Goal: Task Accomplishment & Management: Use online tool/utility

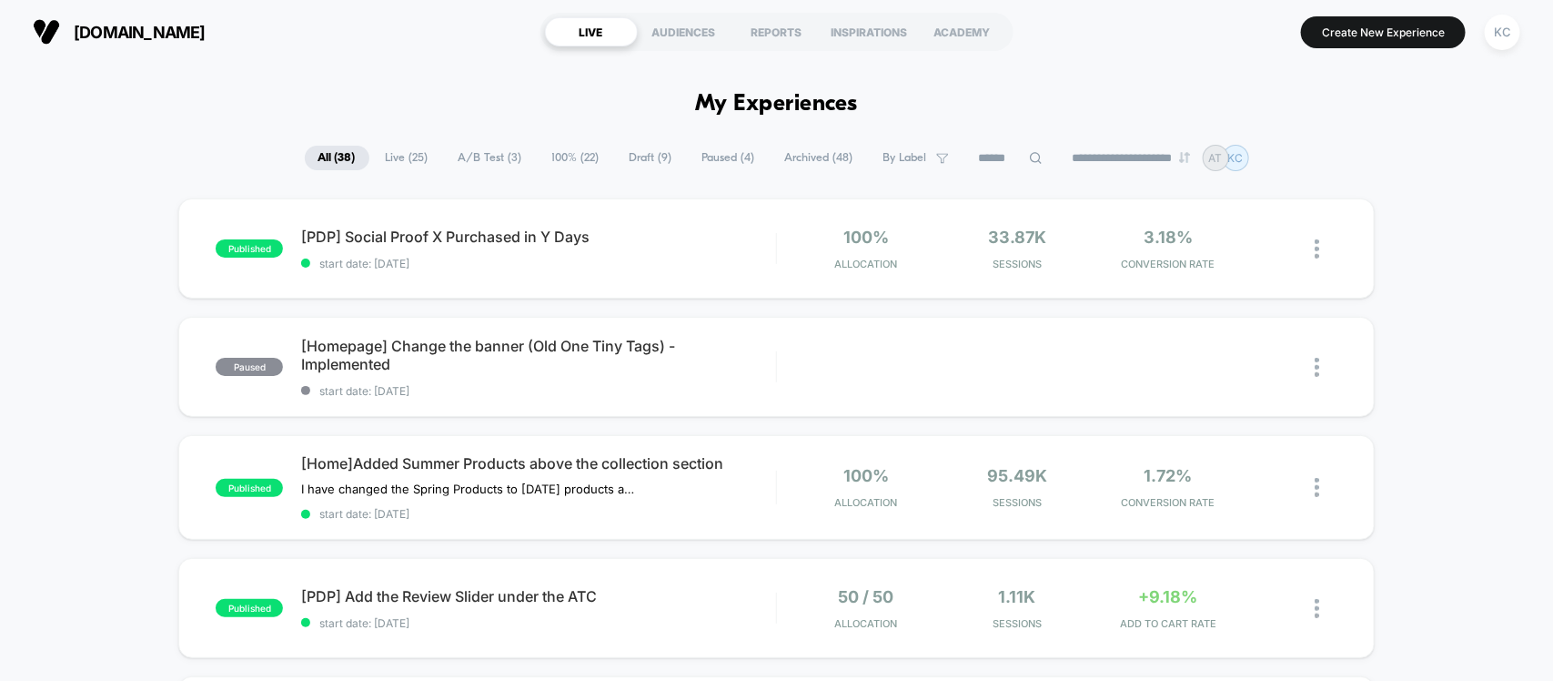
click at [488, 146] on span "A/B Test ( 3 )" at bounding box center [490, 158] width 91 height 25
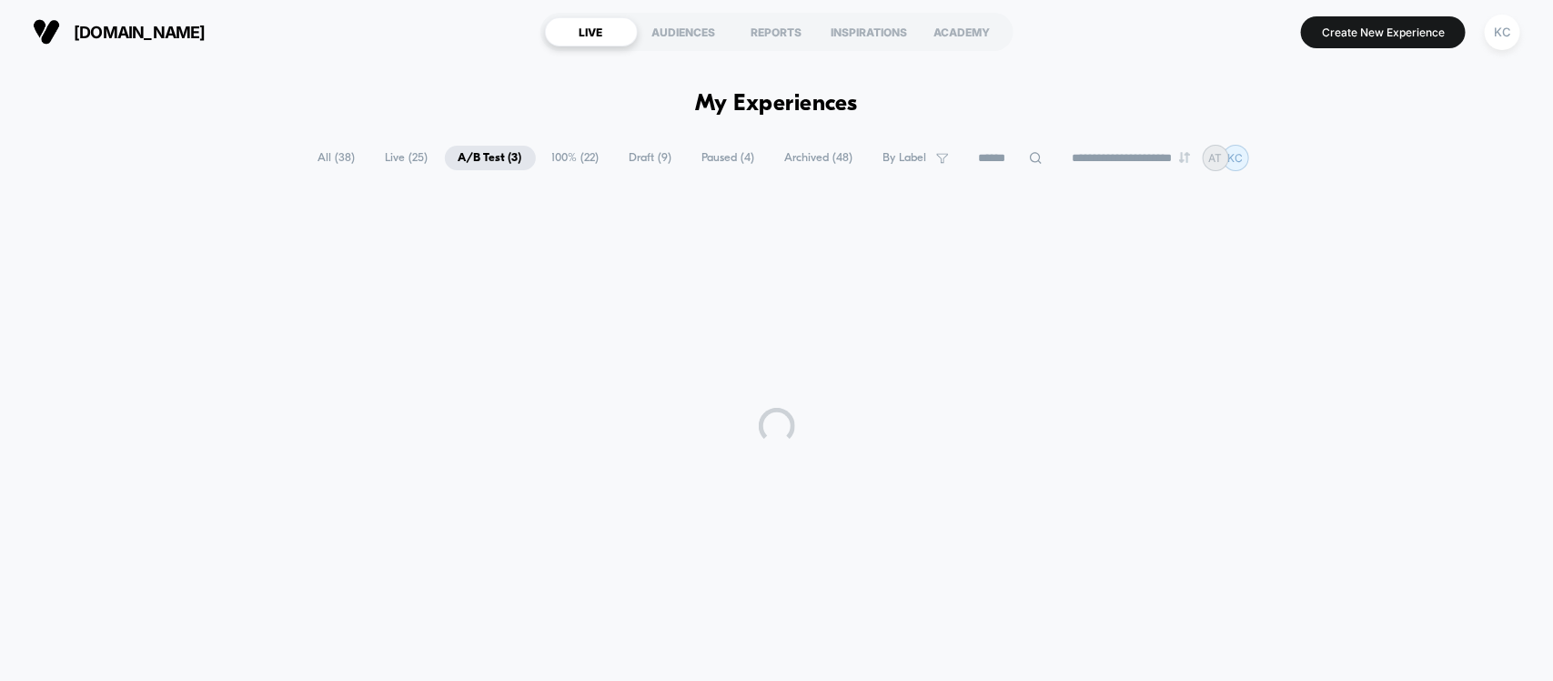
click at [551, 147] on span "100% ( 22 )" at bounding box center [576, 158] width 75 height 25
click at [1004, 155] on input at bounding box center [1011, 158] width 91 height 22
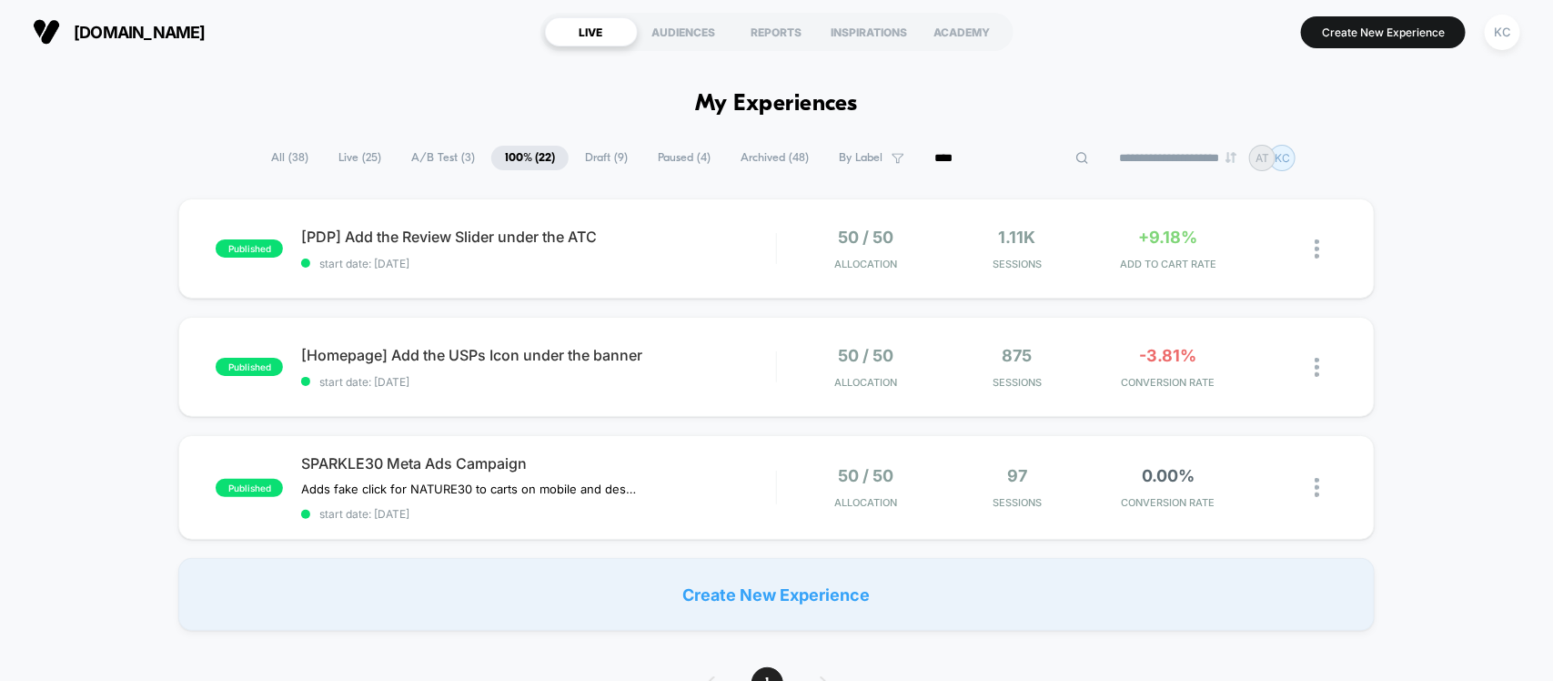
type input "****"
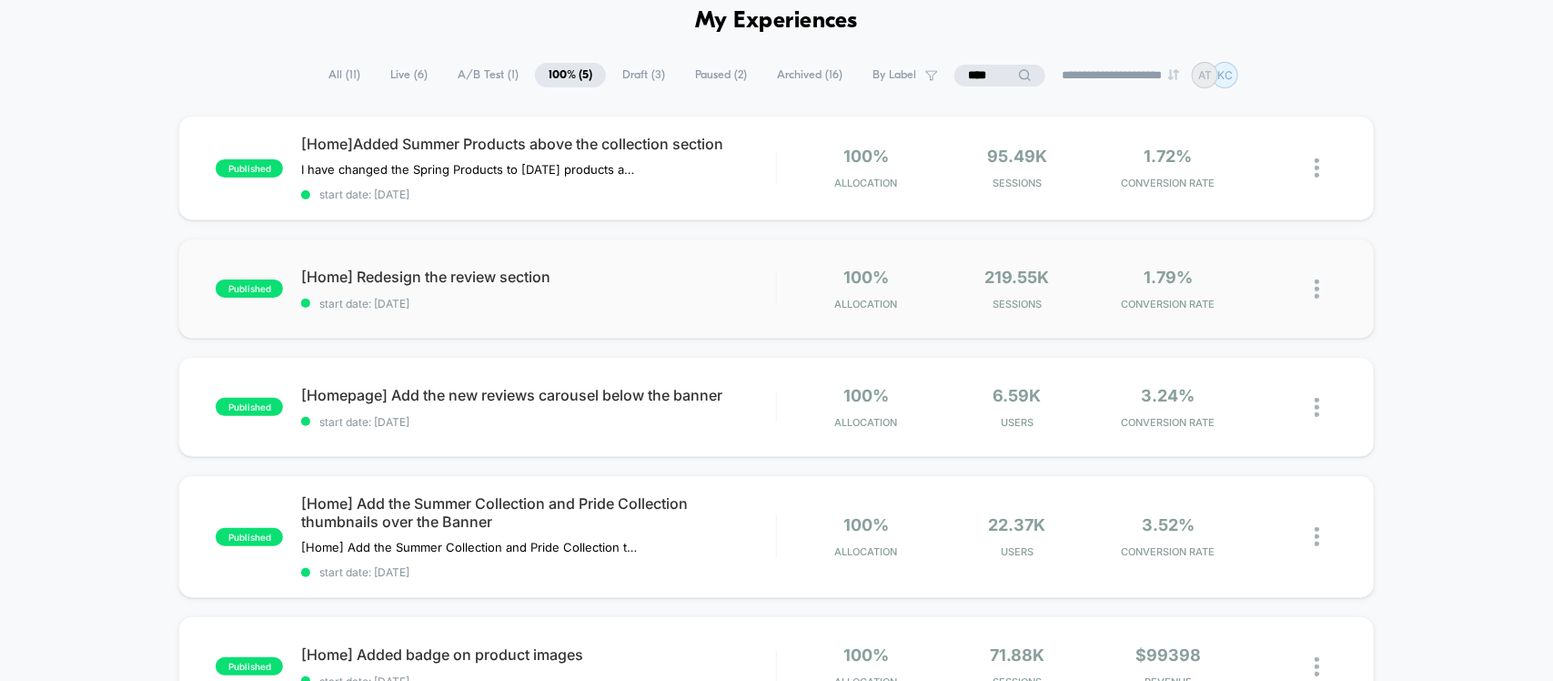
scroll to position [114, 0]
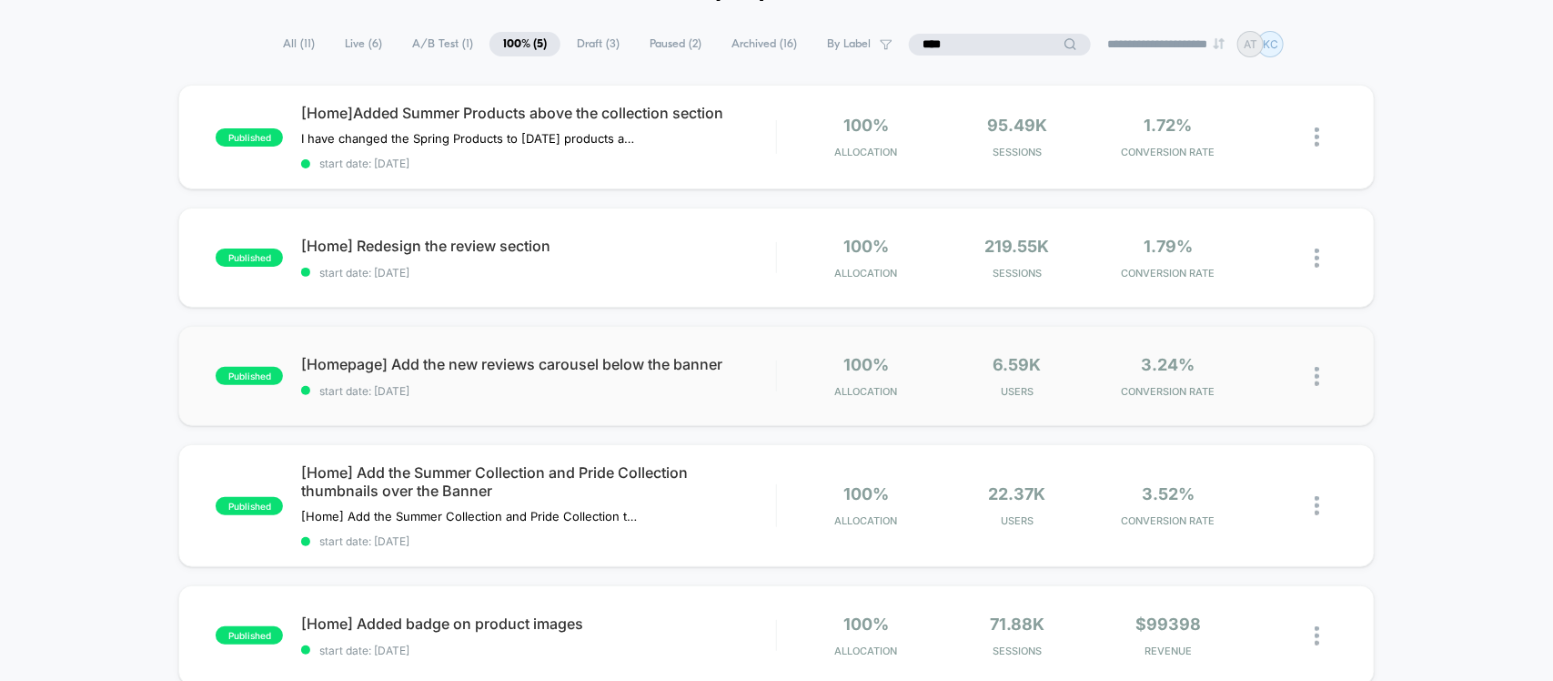
click at [602, 410] on div "published [Homepage] Add the new reviews carousel below the banner start date: …" at bounding box center [776, 376] width 1196 height 100
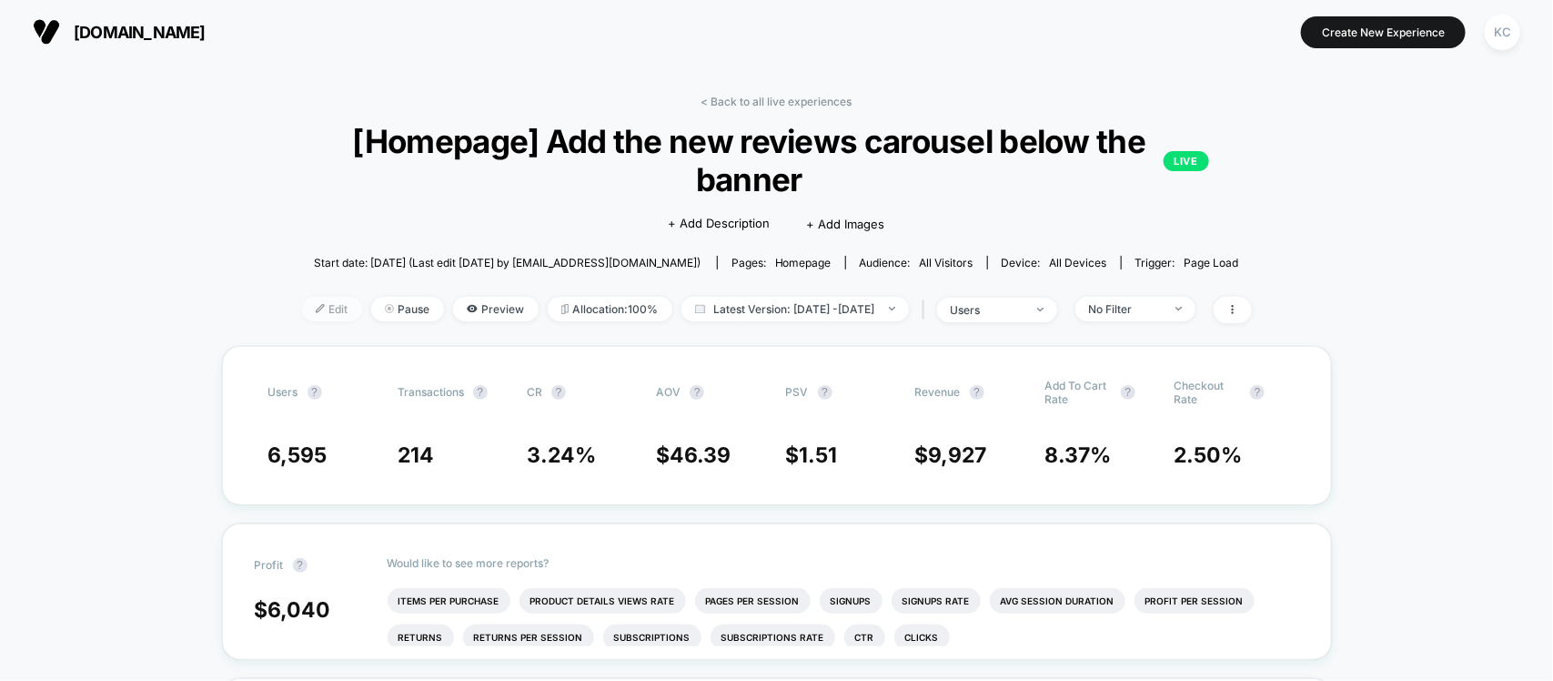
click at [308, 315] on span "Edit" at bounding box center [332, 309] width 60 height 25
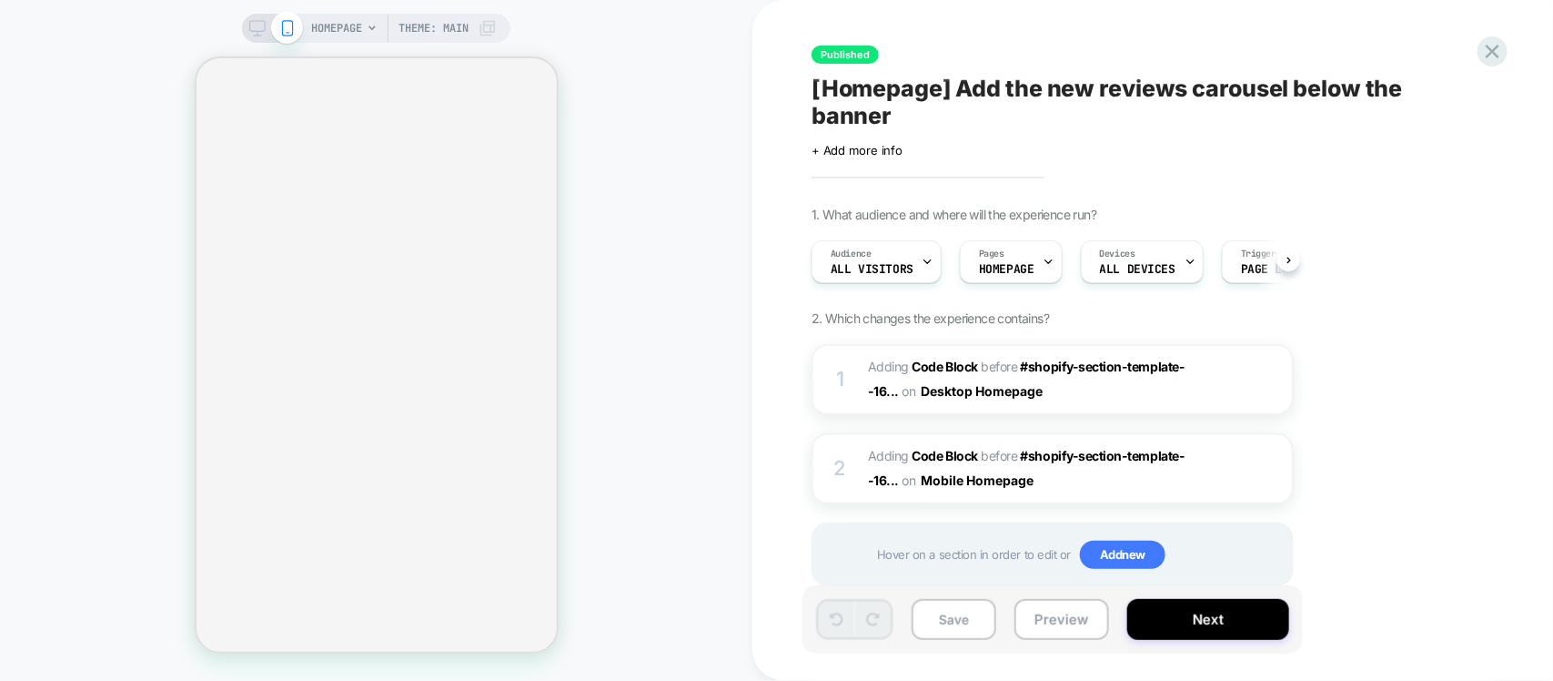
scroll to position [0, 1]
click at [1039, 483] on span "Adding Code Block BEFORE #shopify-section-template--16... #shopify-section-temp…" at bounding box center [1041, 468] width 347 height 49
